Goal: Navigation & Orientation: Find specific page/section

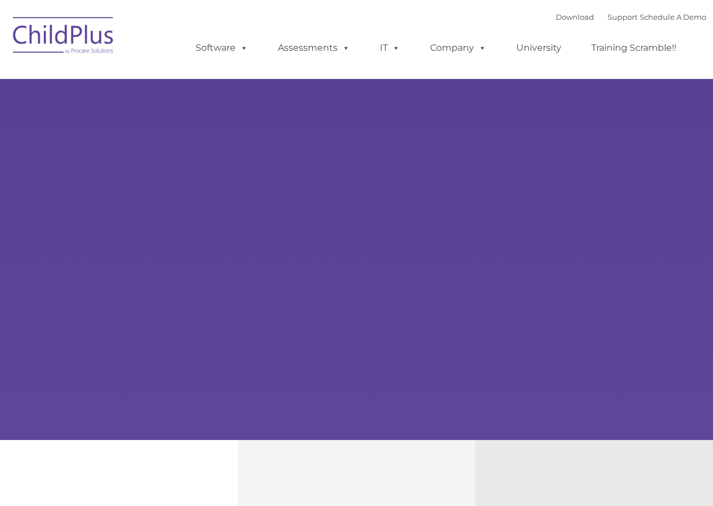
type input ""
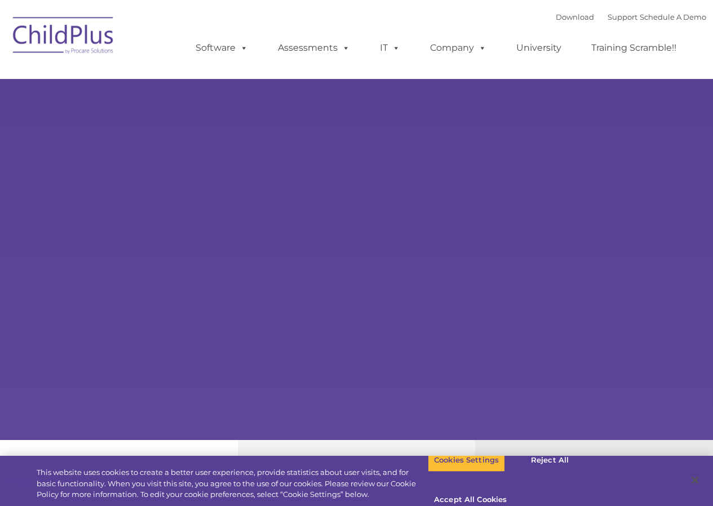
select select "MEDIUM"
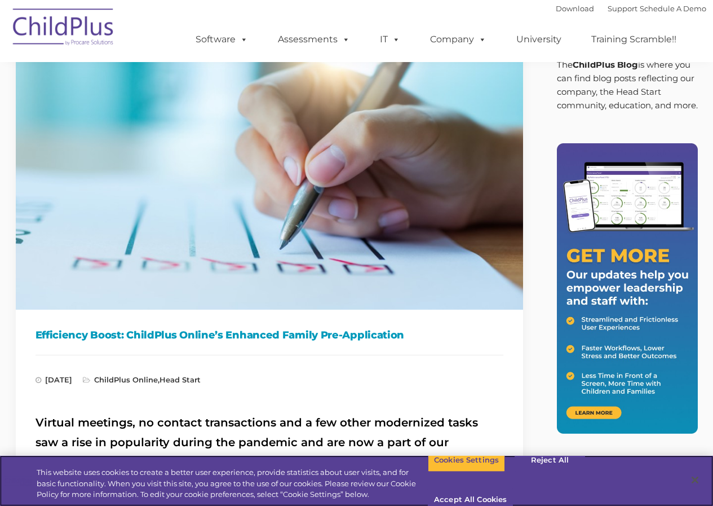
scroll to position [56, 0]
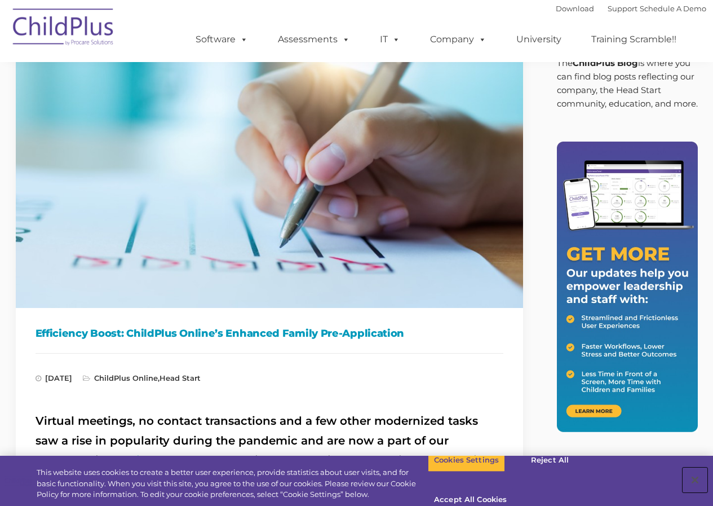
click at [700, 472] on button "Close" at bounding box center [695, 480] width 25 height 25
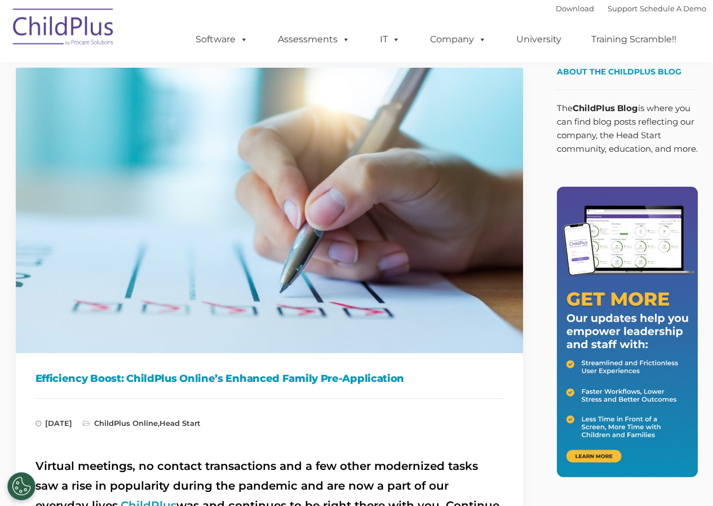
scroll to position [0, 0]
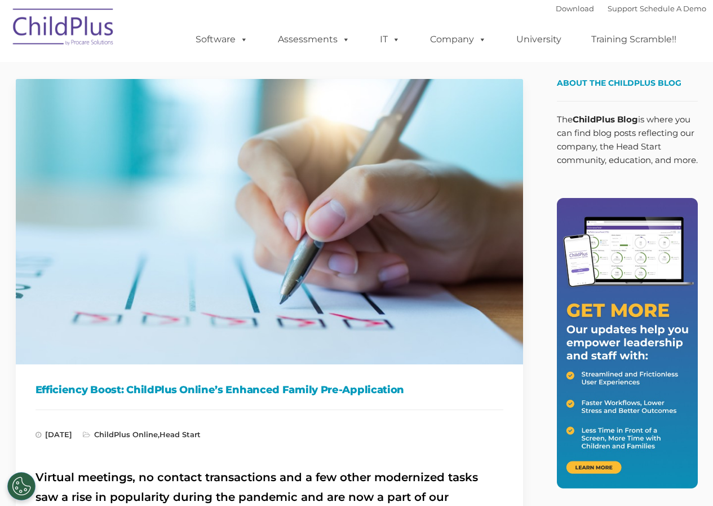
click at [27, 21] on img at bounding box center [63, 29] width 113 height 56
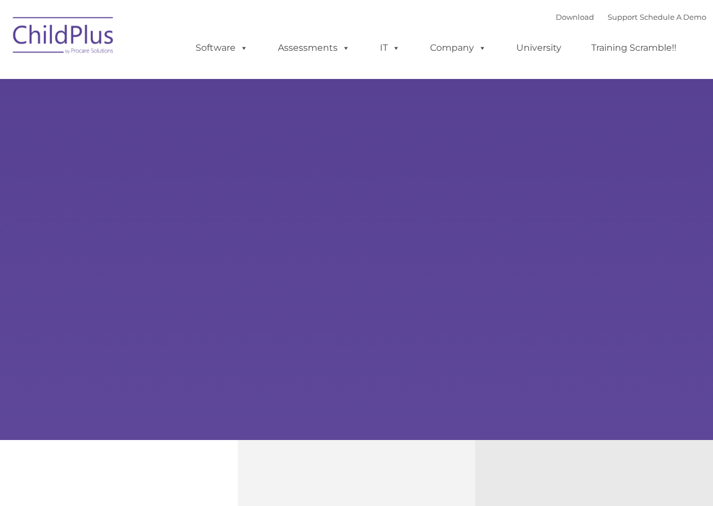
type input ""
select select "MEDIUM"
